Goal: Find contact information: Find contact information

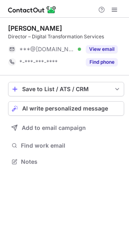
scroll to position [156, 129]
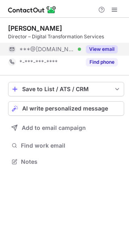
click at [99, 55] on div "View email" at bounding box center [99, 49] width 37 height 13
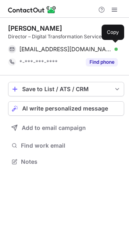
click at [106, 48] on div "[EMAIL_ADDRESS][DOMAIN_NAME] Verified" at bounding box center [68, 49] width 98 height 7
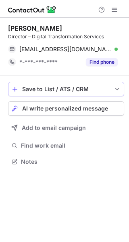
scroll to position [156, 129]
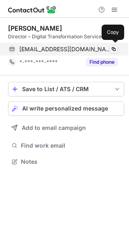
click at [109, 49] on div "rubanjeyakumar@gmail.com Verified" at bounding box center [68, 49] width 98 height 7
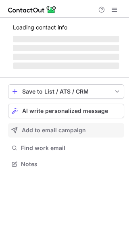
scroll to position [163, 129]
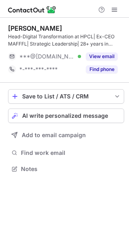
scroll to position [163, 129]
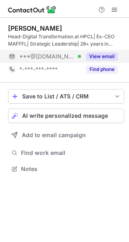
click at [100, 52] on div "View email" at bounding box center [99, 56] width 37 height 13
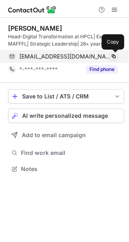
click at [111, 60] on button at bounding box center [114, 56] width 8 height 8
click at [107, 54] on div "[EMAIL_ADDRESS][DOMAIN_NAME] Verified" at bounding box center [68, 56] width 98 height 7
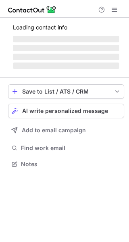
scroll to position [163, 129]
